Goal: Task Accomplishment & Management: Manage account settings

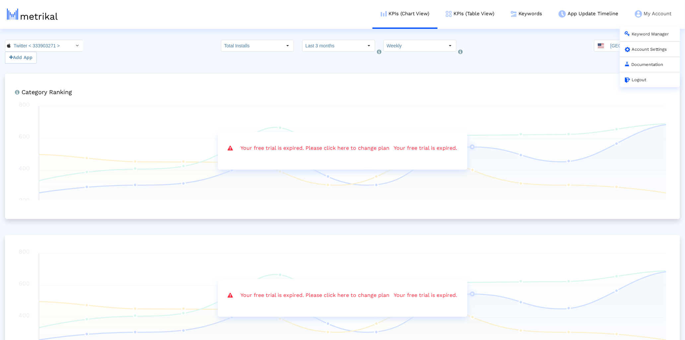
click at [641, 48] on link "Account Settings" at bounding box center [646, 49] width 42 height 5
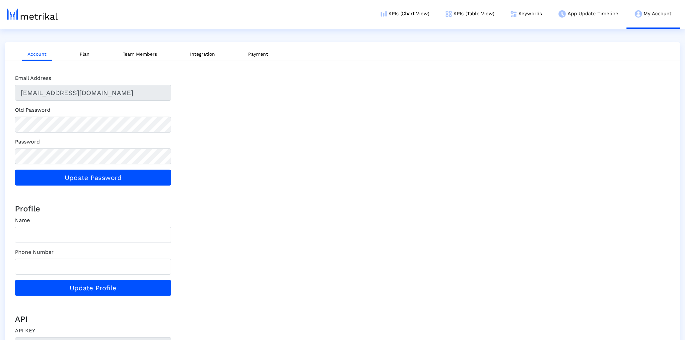
drag, startPoint x: 631, startPoint y: 93, endPoint x: 633, endPoint y: 81, distance: 12.8
click at [631, 93] on div "Email Address kubils@hotmail.com Old Password Password Update Password Profile …" at bounding box center [342, 207] width 665 height 292
type input "580DE30E-4BF3-440A-8BB9-4CE026B6786B"
click at [640, 82] on link "Logout" at bounding box center [636, 79] width 22 height 5
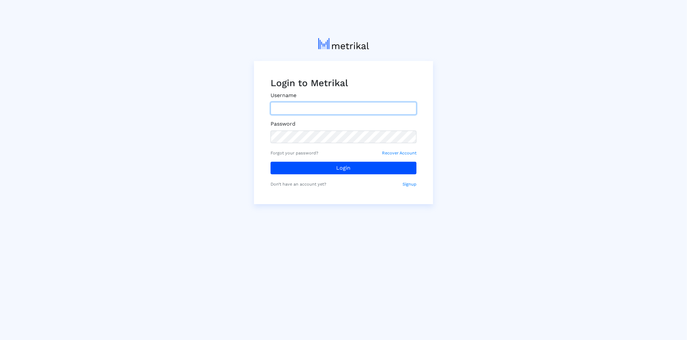
type input "[EMAIL_ADDRESS][DOMAIN_NAME]"
click at [343, 107] on input "[EMAIL_ADDRESS][DOMAIN_NAME]" at bounding box center [344, 108] width 146 height 13
click at [316, 161] on form "Username [PERSON_NAME][EMAIL_ADDRESS][DOMAIN_NAME] Password Forgot your passwor…" at bounding box center [344, 140] width 146 height 96
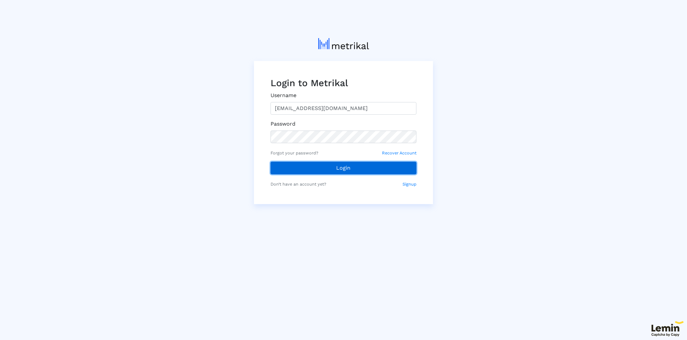
click at [316, 168] on button "Login" at bounding box center [344, 168] width 146 height 13
